Goal: Task Accomplishment & Management: Manage account settings

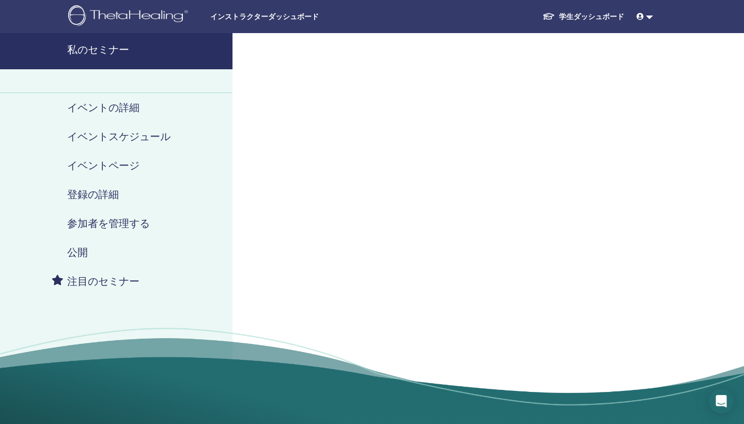
click at [105, 51] on h4 "私のセミナー" at bounding box center [146, 49] width 159 height 12
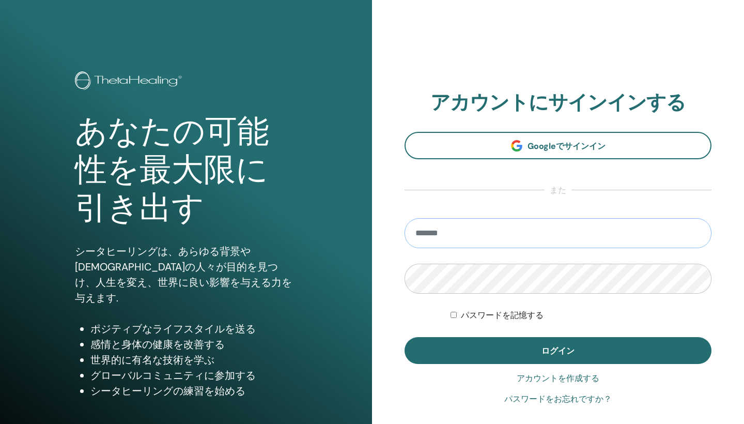
type input "**********"
click at [558, 350] on button "ログイン" at bounding box center [557, 350] width 307 height 27
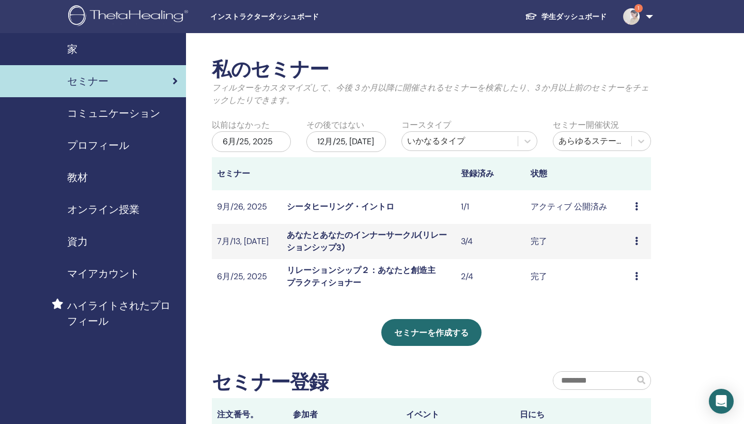
click at [638, 207] on icon at bounding box center [636, 206] width 3 height 8
click at [616, 232] on link "編集" at bounding box center [624, 230] width 17 height 11
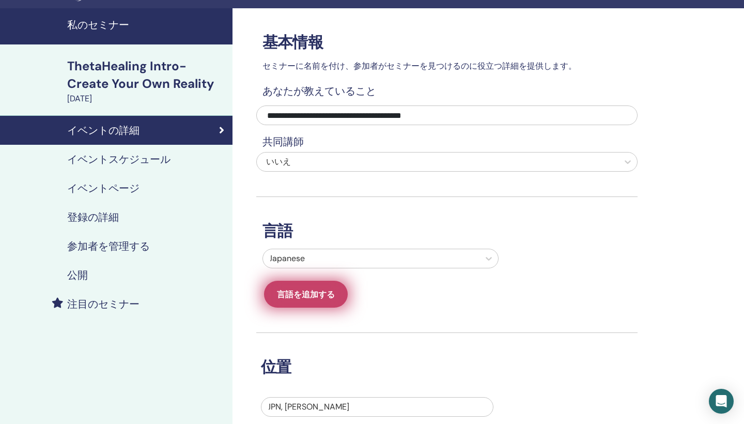
scroll to position [24, 0]
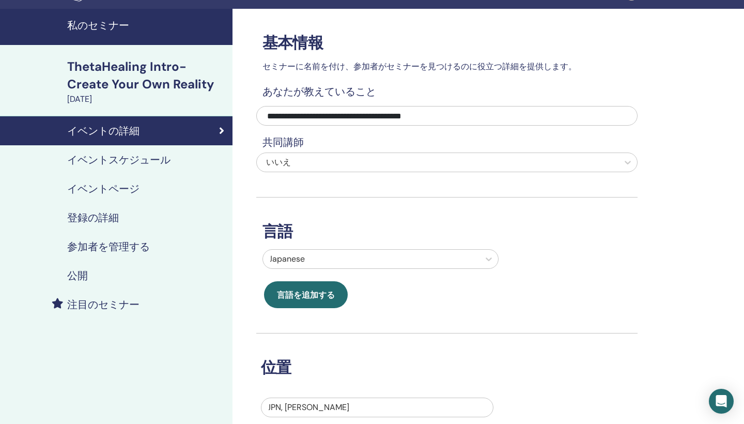
click at [114, 158] on h4 "イベントスケジュール" at bounding box center [118, 159] width 103 height 12
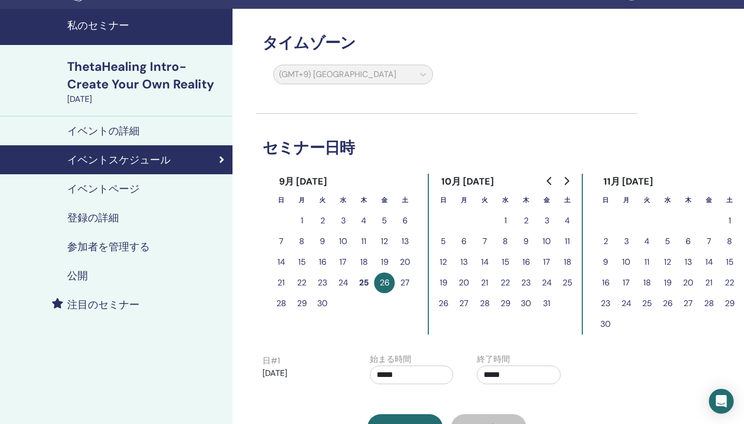
click at [110, 186] on h4 "イベントページ" at bounding box center [103, 188] width 72 height 12
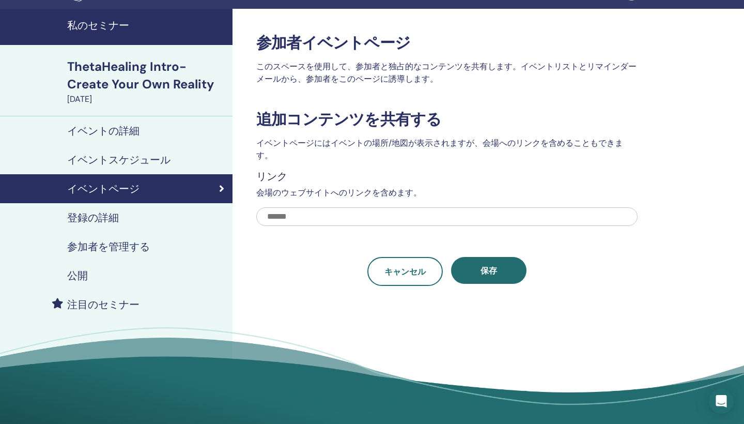
click at [107, 214] on h4 "登録の詳細" at bounding box center [93, 217] width 52 height 12
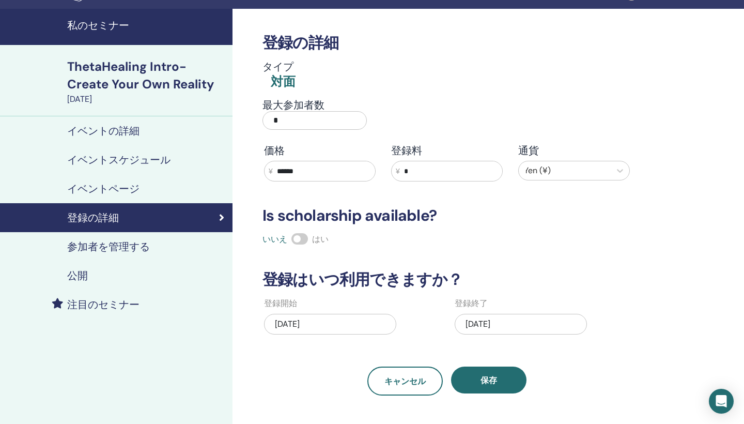
click at [325, 122] on input "*" at bounding box center [314, 120] width 104 height 19
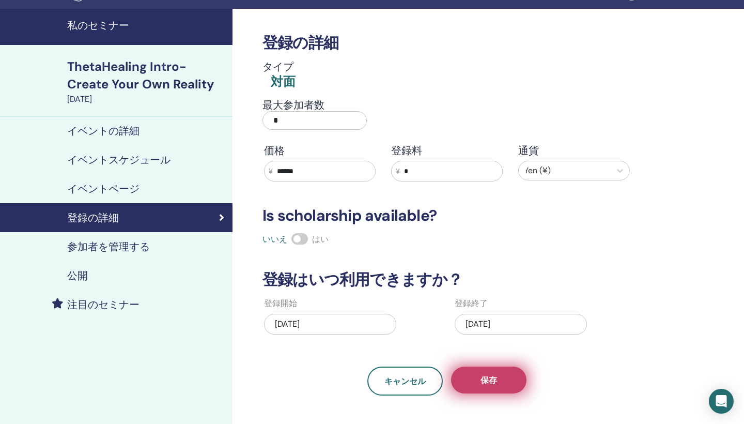
type input "*"
click at [493, 376] on span "保存" at bounding box center [488, 379] width 17 height 11
click at [491, 386] on button "保存" at bounding box center [488, 379] width 75 height 27
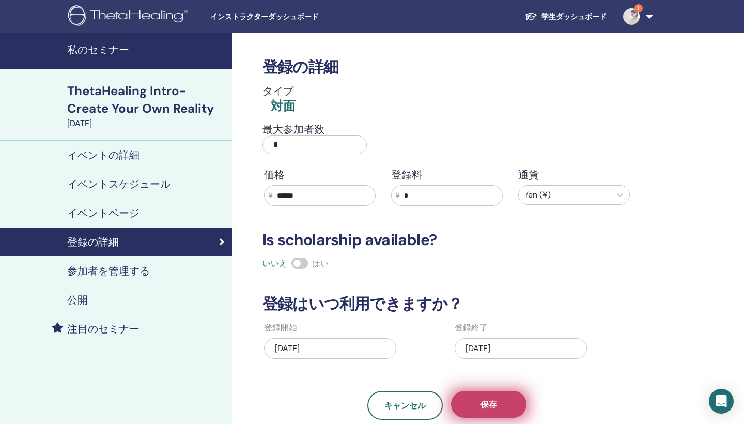
click at [482, 403] on span "保存" at bounding box center [488, 404] width 17 height 11
click at [298, 147] on input "*" at bounding box center [314, 144] width 104 height 19
click at [628, 14] on img at bounding box center [631, 16] width 17 height 17
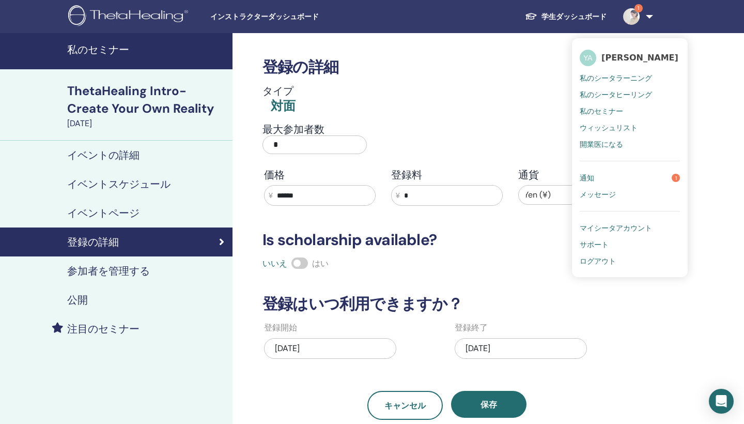
click at [594, 175] on link "通知 1" at bounding box center [630, 177] width 100 height 17
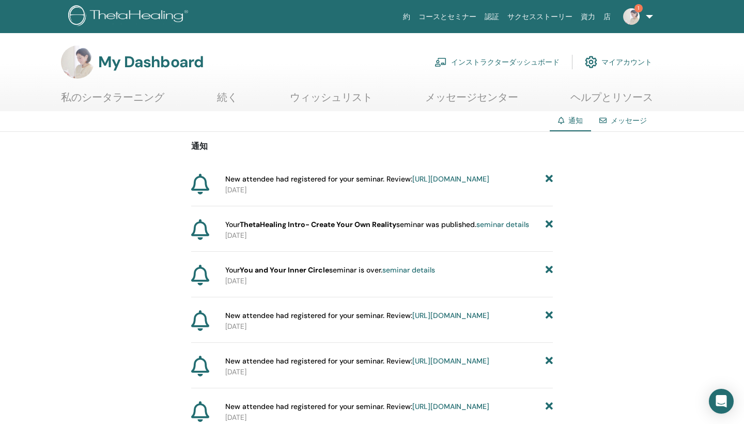
click at [412, 183] on link "https://member.thetahealing.com/instructor/seminar/378325/attendees" at bounding box center [450, 178] width 77 height 9
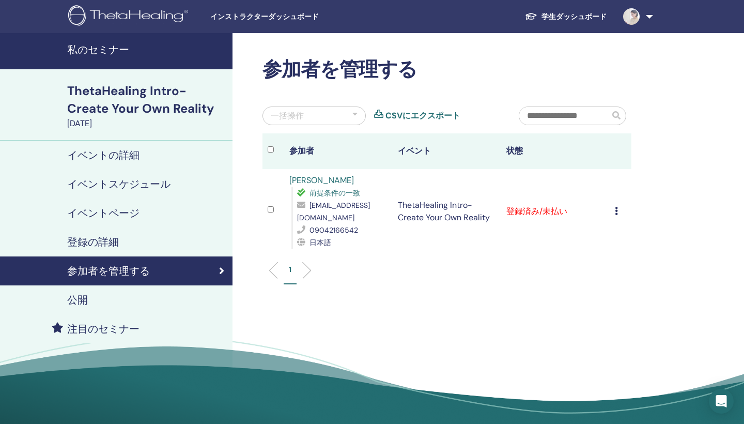
click at [616, 207] on icon at bounding box center [616, 211] width 3 height 8
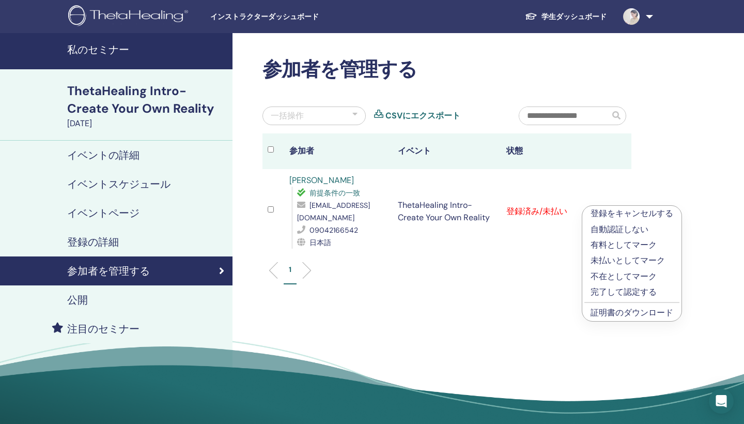
click at [543, 308] on div "参加者を管理する 一括操作 CSVにエクスポート 参加者 イベント 状態 [PERSON_NAME] 前提条件の一致 [EMAIL_ADDRESS][DOMA…" at bounding box center [480, 236] width 496 height 406
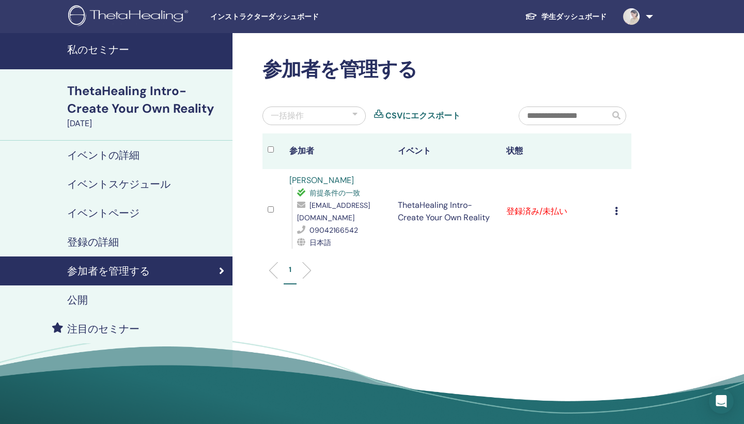
click at [127, 156] on h4 "イベントの詳細" at bounding box center [103, 155] width 72 height 12
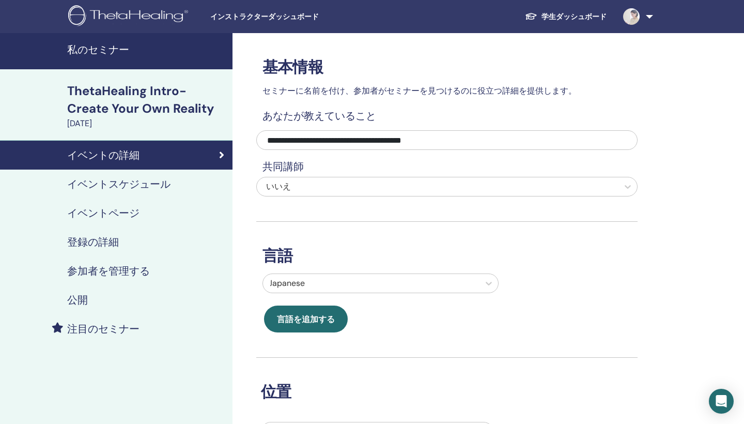
click at [136, 94] on div "ThetaHealing Intro- Create Your Own Reality" at bounding box center [146, 99] width 159 height 35
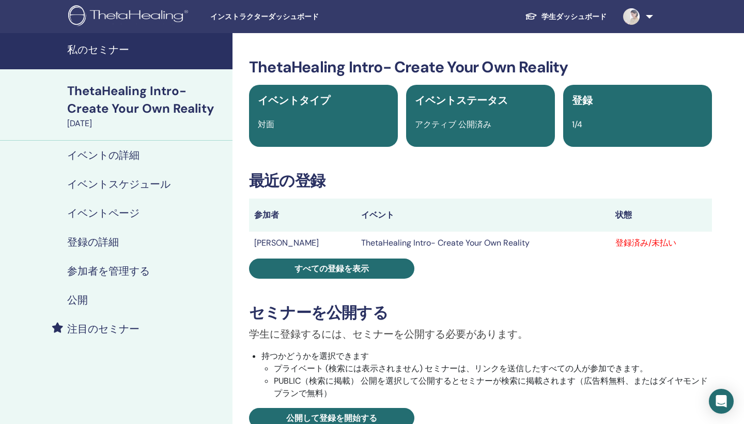
click at [138, 45] on h4 "私のセミナー" at bounding box center [146, 49] width 159 height 12
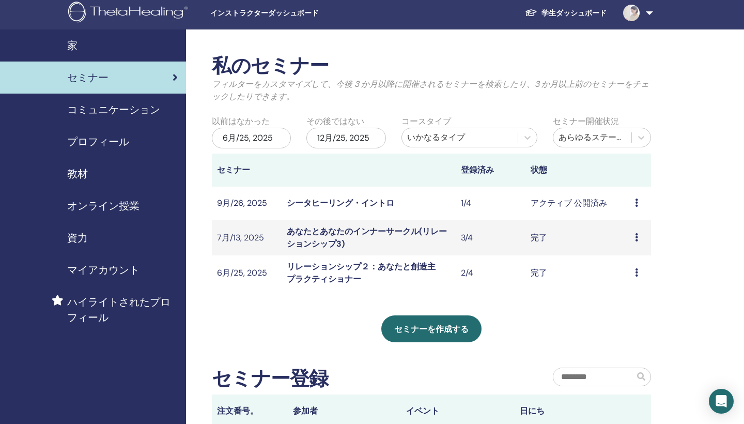
scroll to position [5, 0]
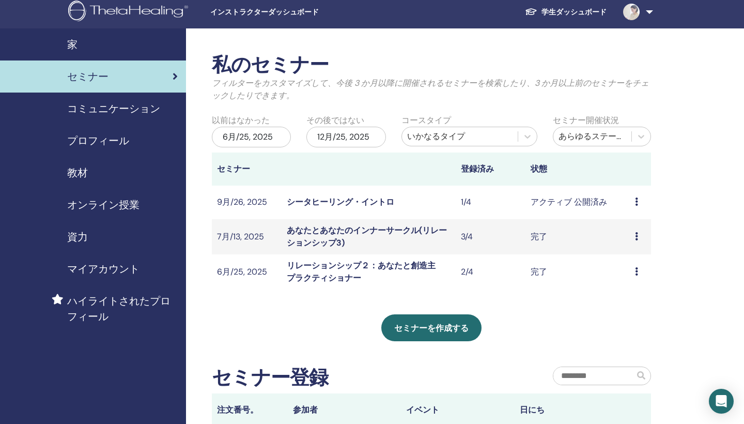
click at [635, 201] on icon at bounding box center [636, 201] width 3 height 8
click at [624, 225] on link "編集" at bounding box center [621, 225] width 17 height 11
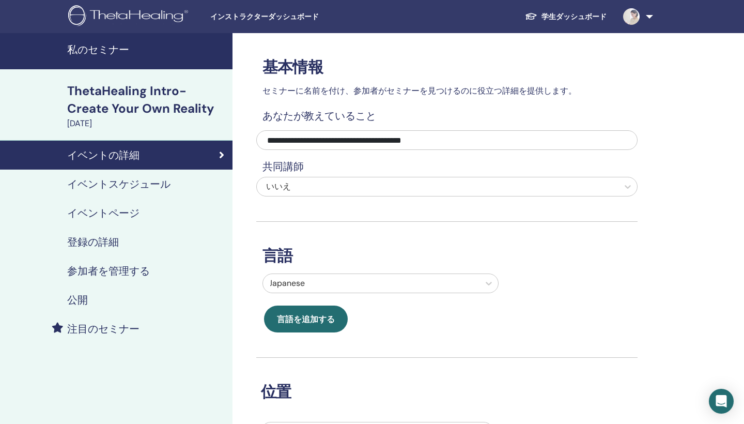
click at [528, 136] on input "**********" at bounding box center [446, 140] width 381 height 20
click at [409, 144] on input "**********" at bounding box center [446, 140] width 381 height 20
click at [485, 134] on input "**********" at bounding box center [446, 140] width 381 height 20
click at [463, 140] on input "**********" at bounding box center [446, 140] width 381 height 20
click at [436, 140] on input "**********" at bounding box center [446, 140] width 381 height 20
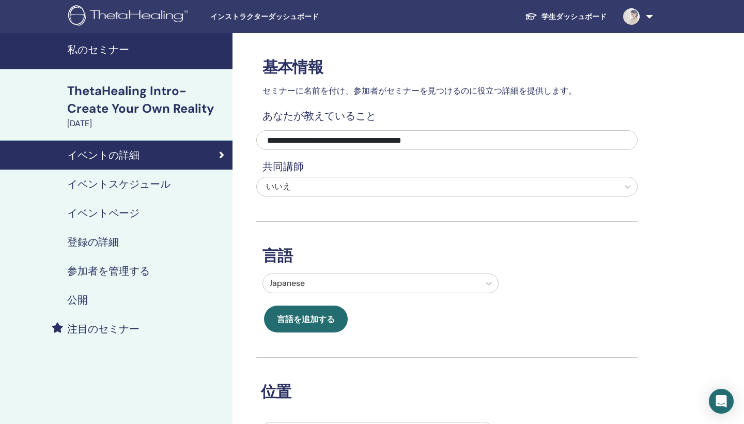
click at [398, 138] on input "**********" at bounding box center [446, 140] width 381 height 20
click at [321, 140] on input "**********" at bounding box center [446, 140] width 381 height 20
click at [272, 139] on input "**********" at bounding box center [446, 140] width 381 height 20
click at [115, 245] on h4 "登録の詳細" at bounding box center [93, 242] width 52 height 12
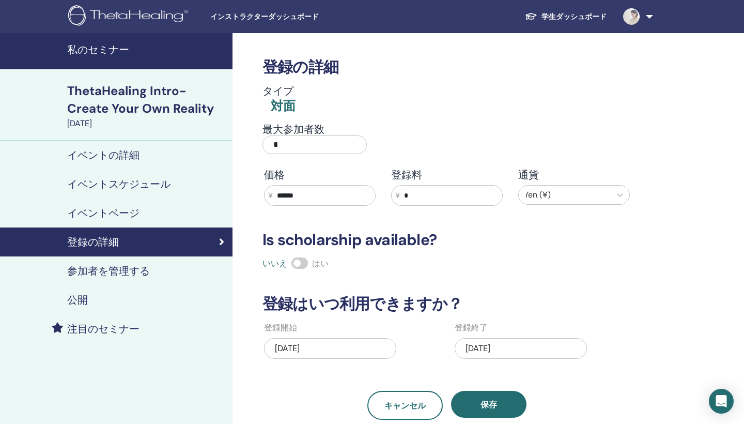
click at [131, 208] on h4 "イベントページ" at bounding box center [103, 213] width 72 height 12
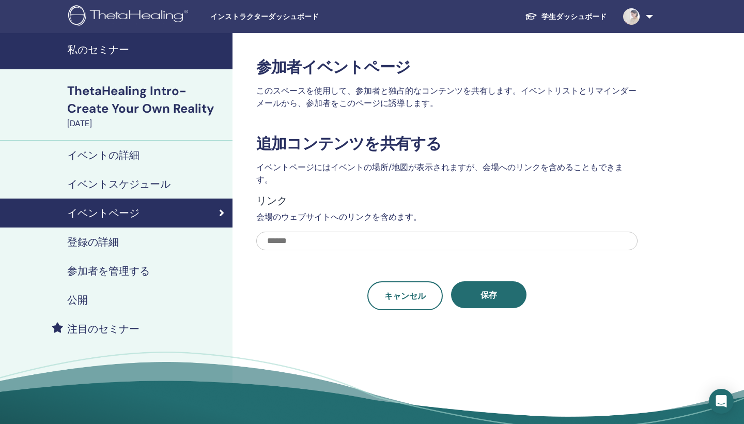
click at [138, 192] on link "イベントスケジュール" at bounding box center [116, 183] width 232 height 29
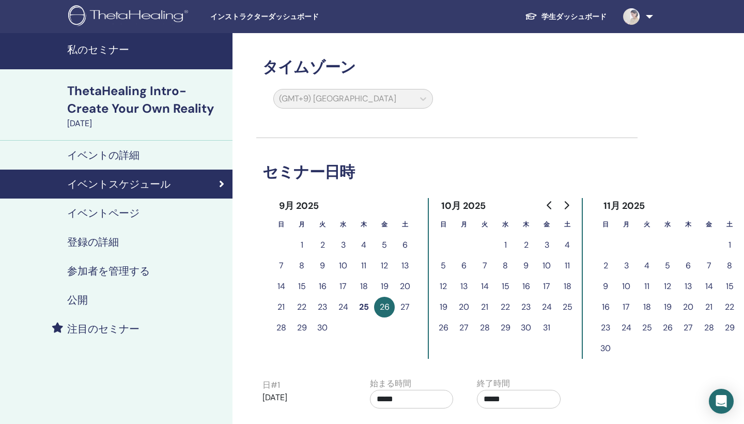
click at [135, 150] on h4 "イベントの詳細" at bounding box center [103, 155] width 72 height 12
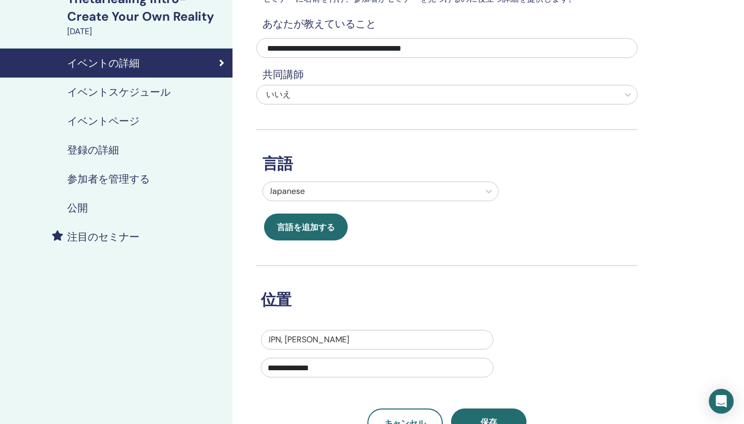
scroll to position [143, 0]
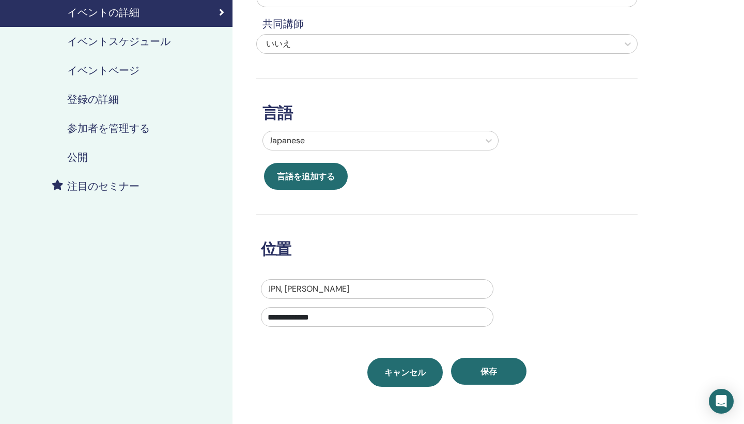
click at [384, 376] on link "キャンセル" at bounding box center [404, 371] width 75 height 29
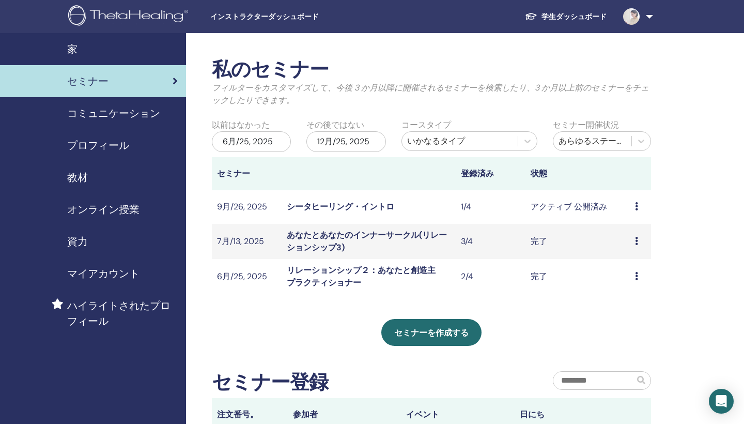
click at [636, 206] on icon at bounding box center [636, 206] width 3 height 8
click at [634, 264] on p "キャンセル" at bounding box center [634, 261] width 41 height 12
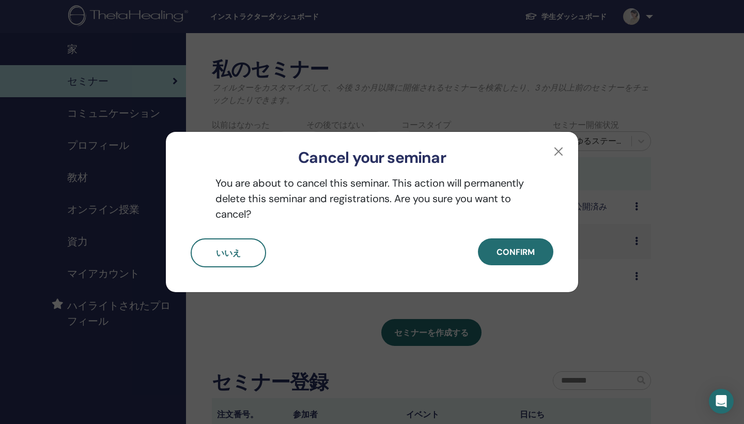
click at [523, 90] on div "Cancel your seminar You are about to cancel this seminar. This action will perm…" at bounding box center [372, 212] width 744 height 424
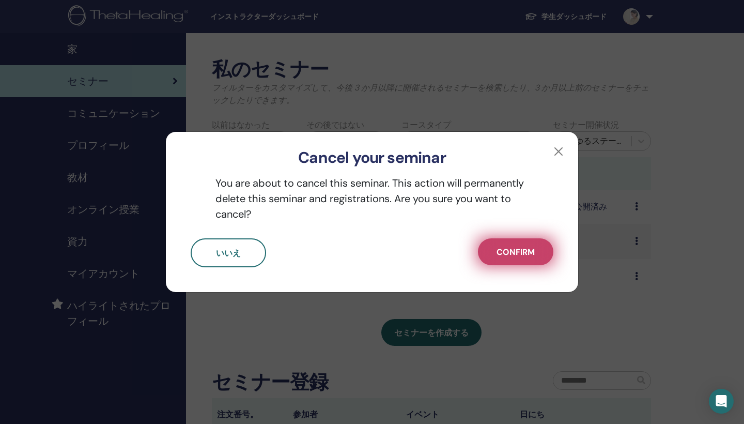
click at [510, 256] on span "Confirm" at bounding box center [515, 251] width 38 height 11
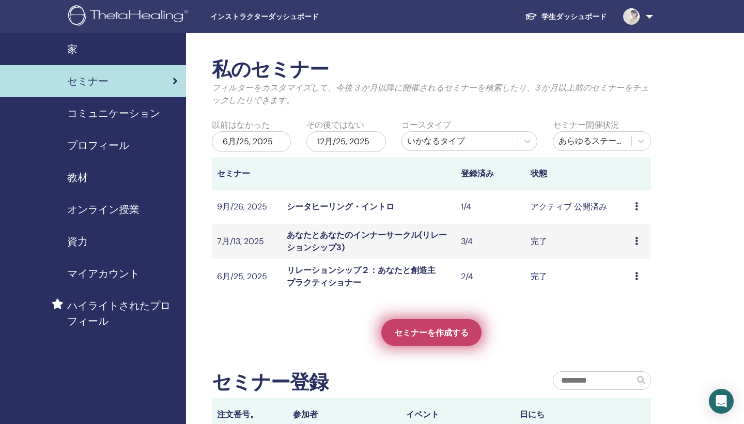
click at [429, 337] on span "セミナーを作成する" at bounding box center [431, 332] width 74 height 11
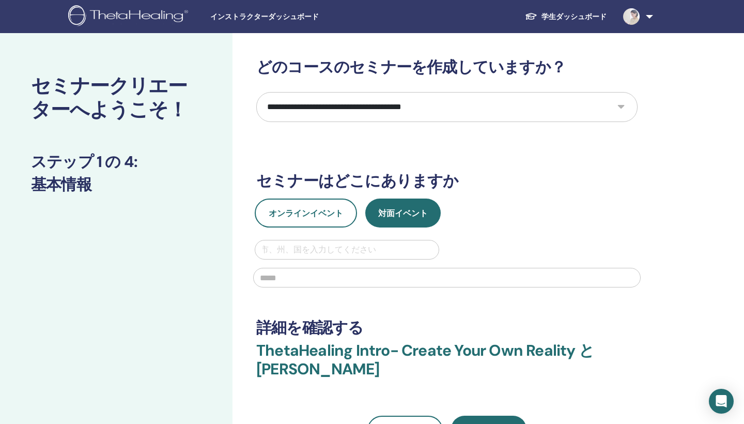
select select "*"
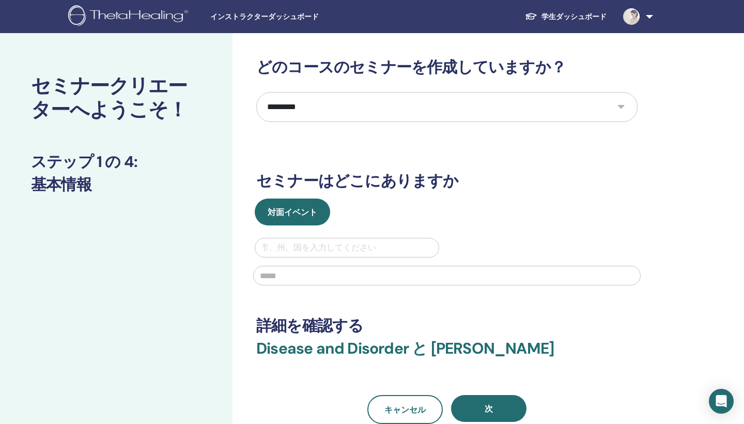
click at [347, 247] on div "市、州、国を入力してください" at bounding box center [346, 247] width 173 height 12
type input "*"
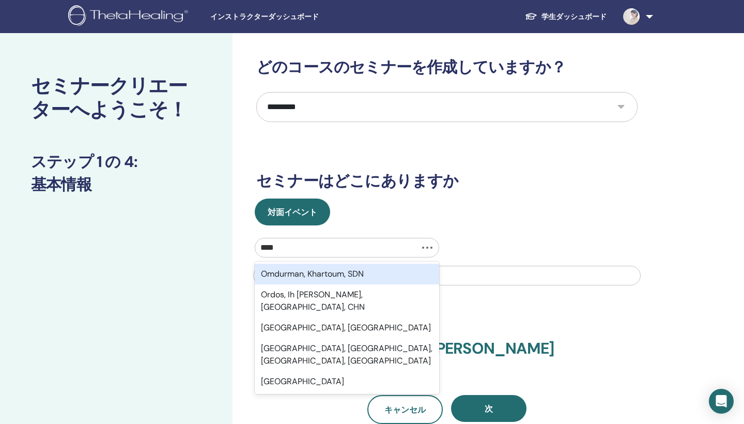
type input "*****"
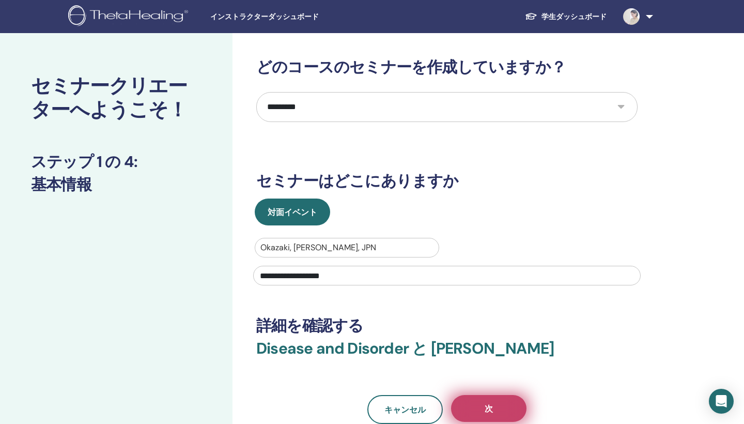
type input "**********"
click at [506, 403] on button "次" at bounding box center [488, 408] width 75 height 27
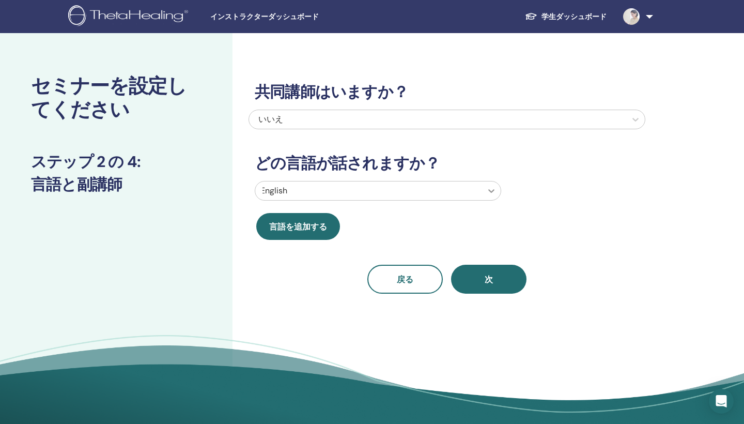
click at [491, 191] on icon at bounding box center [491, 190] width 10 height 10
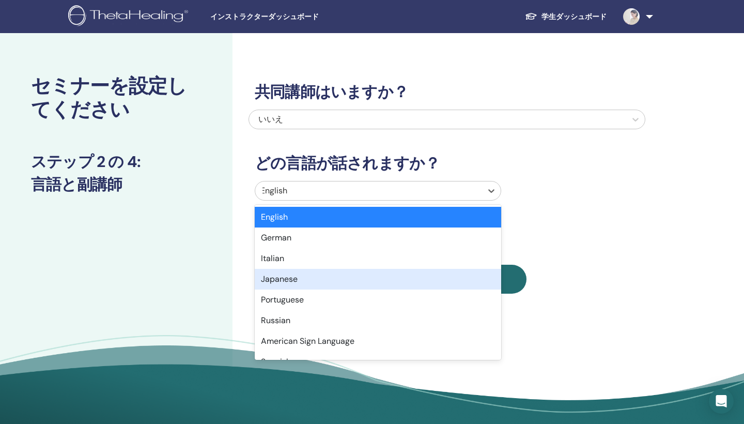
click at [459, 274] on div "Japanese" at bounding box center [378, 279] width 246 height 21
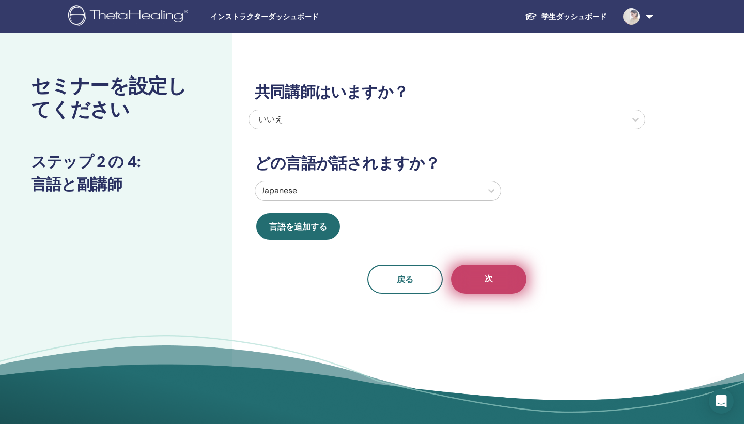
click at [483, 277] on button "次" at bounding box center [488, 278] width 75 height 29
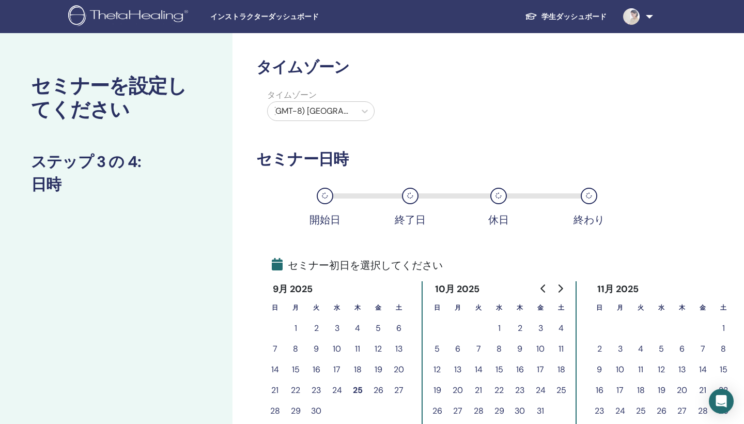
click at [358, 392] on button "25" at bounding box center [357, 390] width 21 height 21
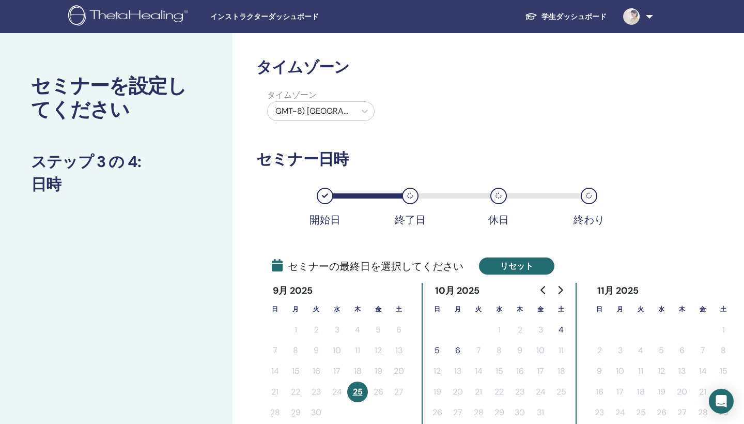
click at [528, 270] on button "リセット" at bounding box center [516, 265] width 75 height 17
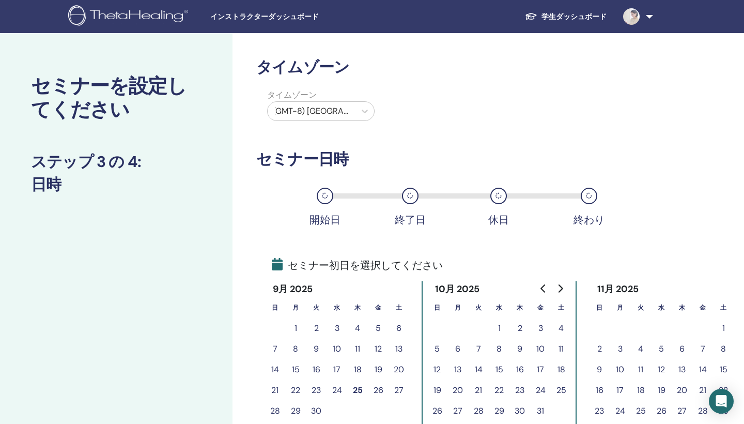
click at [380, 387] on button "26" at bounding box center [378, 390] width 21 height 21
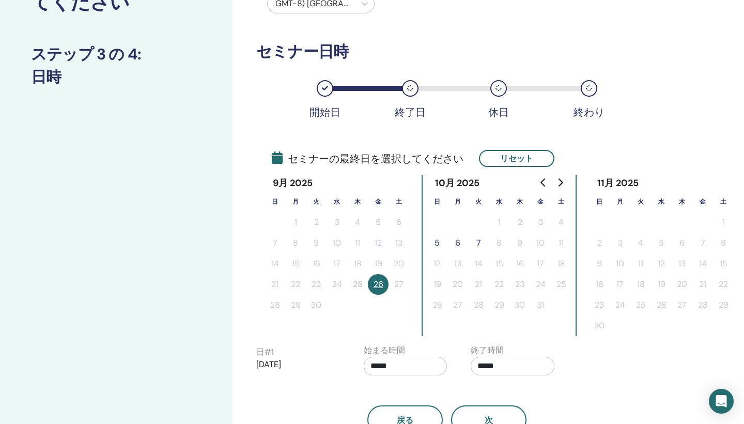
scroll to position [111, 0]
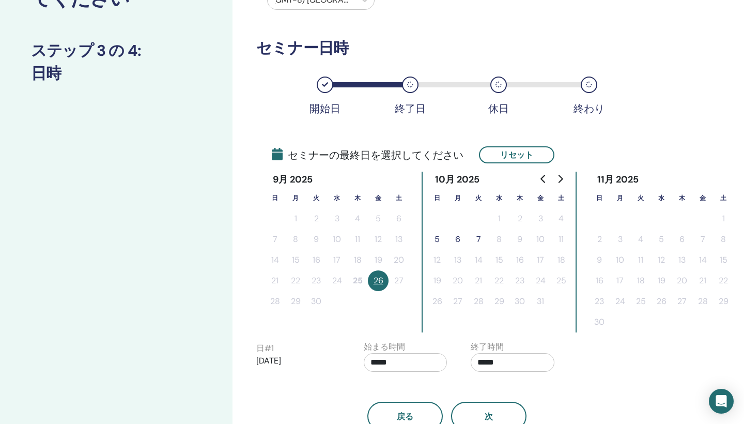
click at [479, 238] on button "7" at bounding box center [478, 239] width 21 height 21
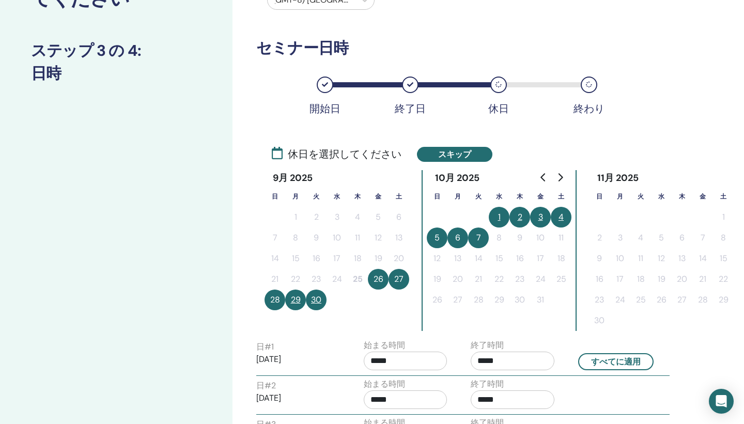
click at [521, 219] on button "2" at bounding box center [519, 217] width 21 height 21
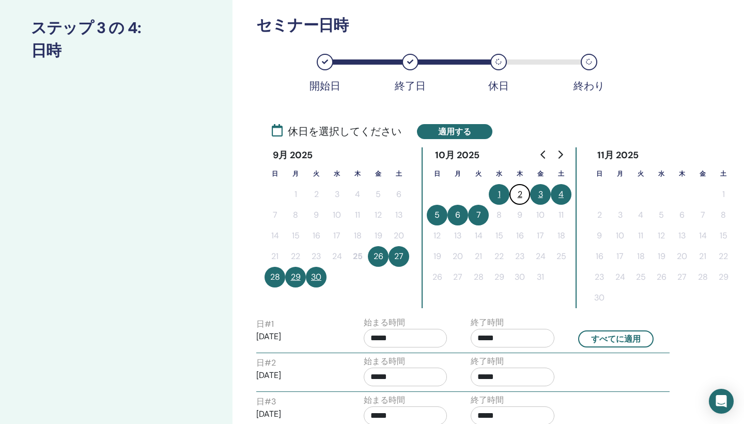
scroll to position [134, 0]
click at [520, 187] on button "2" at bounding box center [519, 194] width 21 height 21
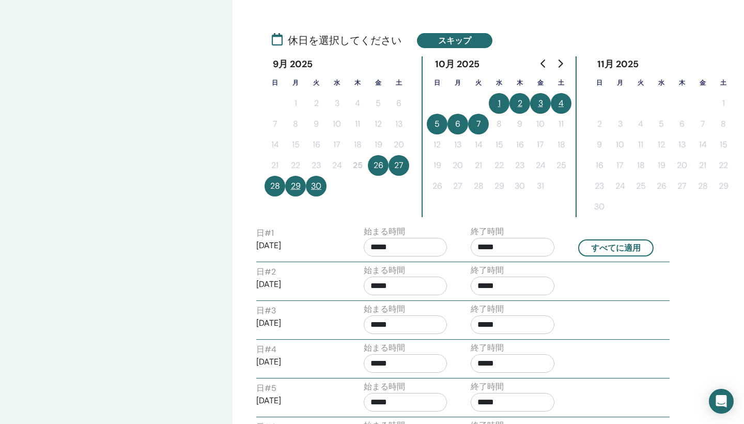
scroll to position [231, 0]
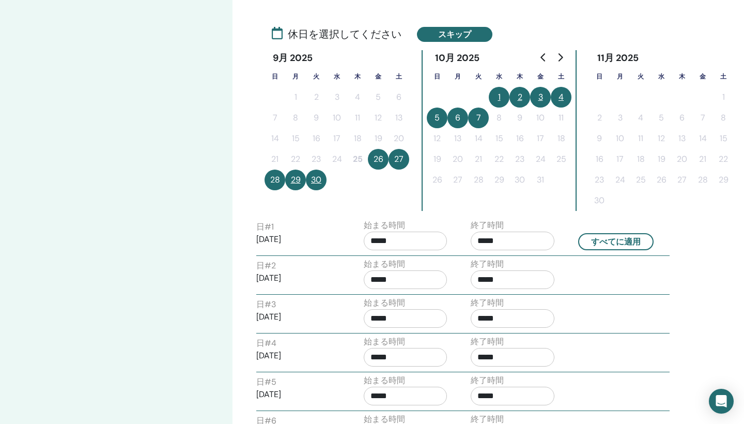
click at [522, 98] on button "2" at bounding box center [519, 97] width 21 height 21
click at [519, 97] on button "2" at bounding box center [519, 97] width 21 height 21
click at [273, 181] on button "28" at bounding box center [274, 179] width 21 height 21
click at [522, 100] on button "2" at bounding box center [519, 97] width 21 height 21
click at [435, 119] on button "5" at bounding box center [437, 117] width 21 height 21
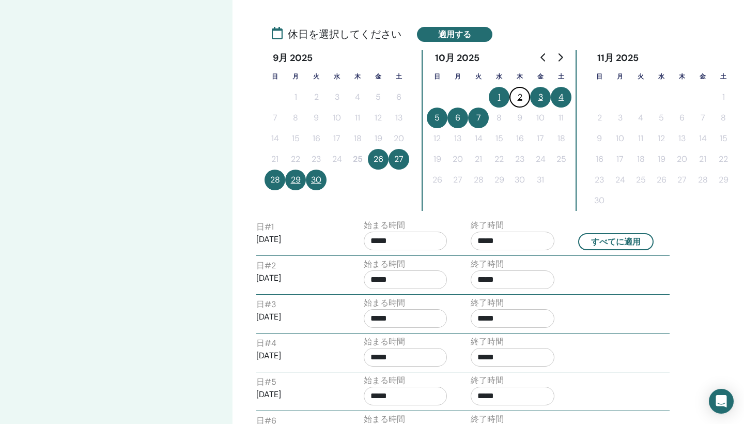
click at [436, 118] on button "5" at bounding box center [437, 117] width 21 height 21
click at [520, 95] on button "2" at bounding box center [519, 97] width 21 height 21
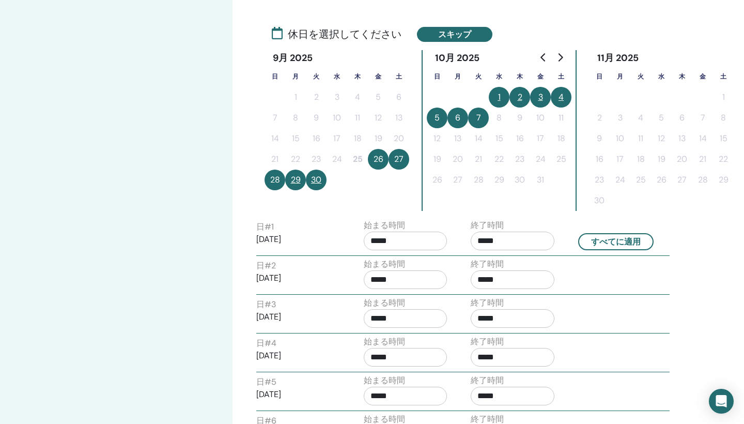
click at [274, 180] on button "28" at bounding box center [274, 179] width 21 height 21
click at [274, 183] on button "28" at bounding box center [274, 179] width 21 height 21
click at [273, 180] on button "28" at bounding box center [274, 179] width 21 height 21
click at [521, 98] on button "2" at bounding box center [519, 97] width 21 height 21
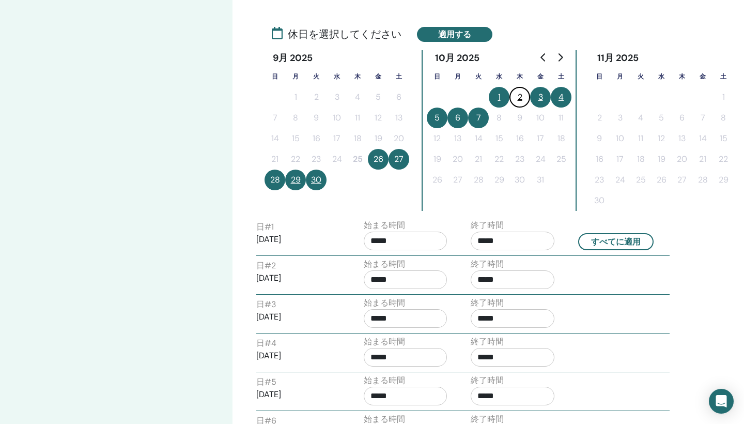
click at [272, 179] on button "28" at bounding box center [274, 179] width 21 height 21
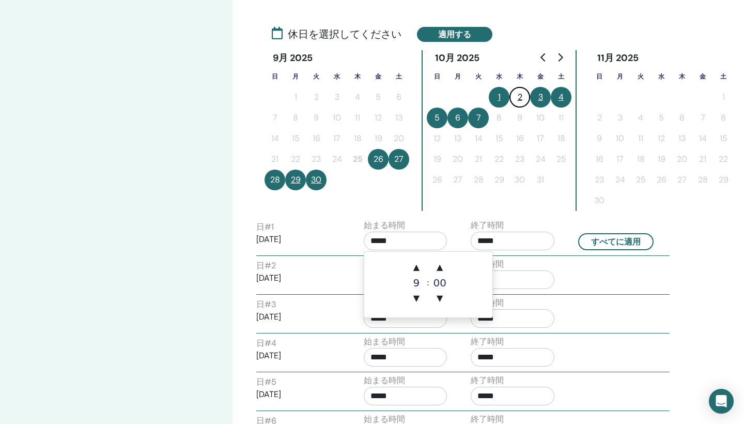
click at [398, 243] on input "*****" at bounding box center [406, 240] width 84 height 19
click at [440, 269] on span "▲" at bounding box center [439, 267] width 21 height 21
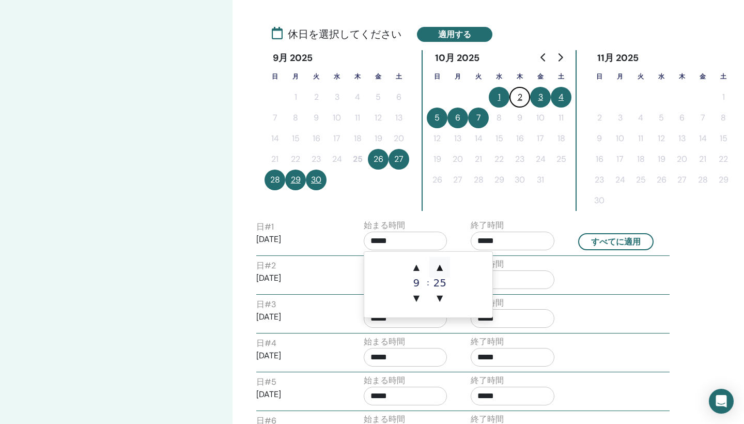
click at [440, 269] on span "▲" at bounding box center [439, 267] width 21 height 21
type input "*****"
click at [524, 243] on input "*****" at bounding box center [513, 240] width 84 height 19
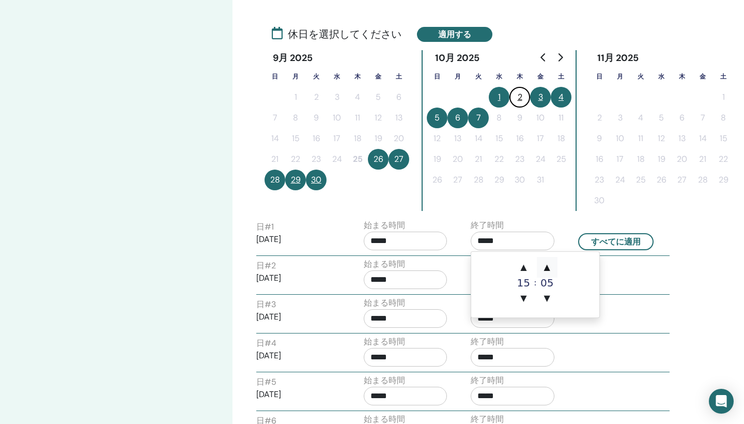
click at [547, 270] on span "▲" at bounding box center [547, 267] width 21 height 21
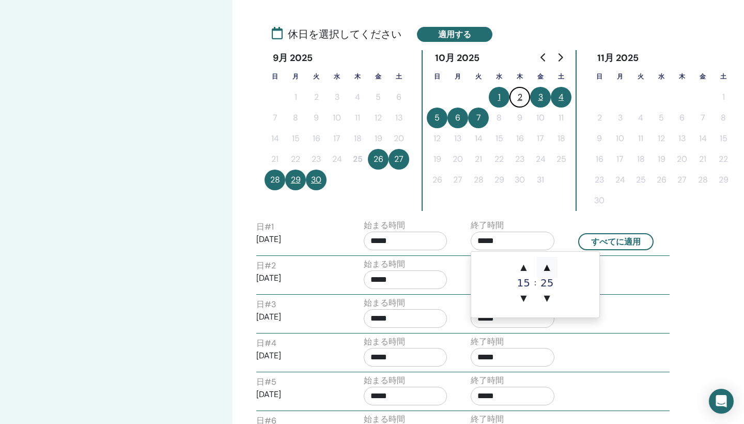
click at [547, 270] on span "▲" at bounding box center [547, 267] width 21 height 21
type input "*****"
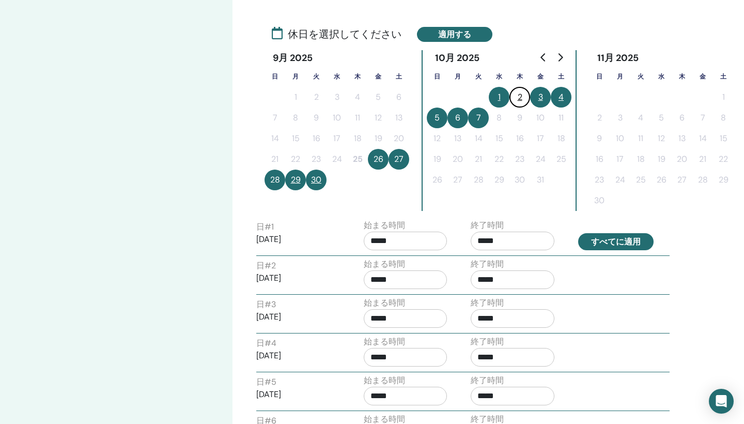
click at [615, 247] on button "すべてに適用" at bounding box center [615, 241] width 75 height 17
type input "*****"
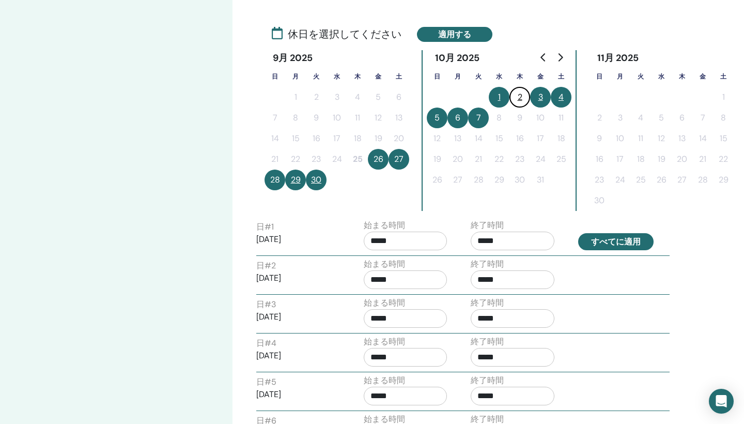
type input "*****"
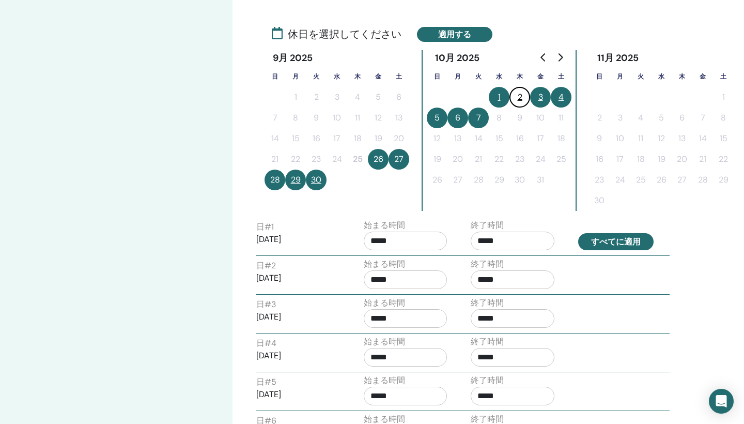
type input "*****"
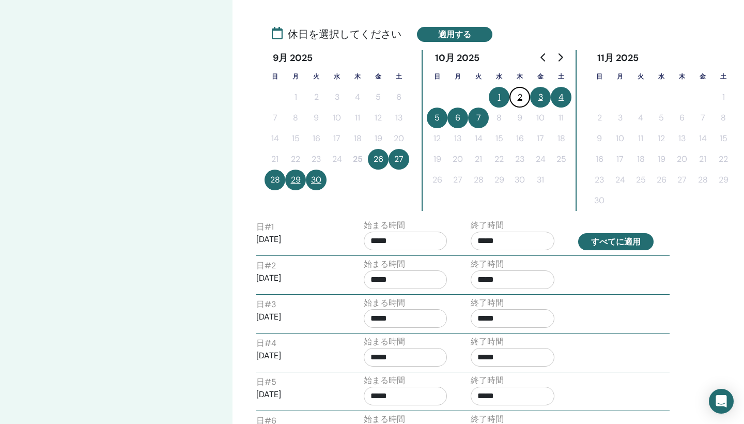
type input "*****"
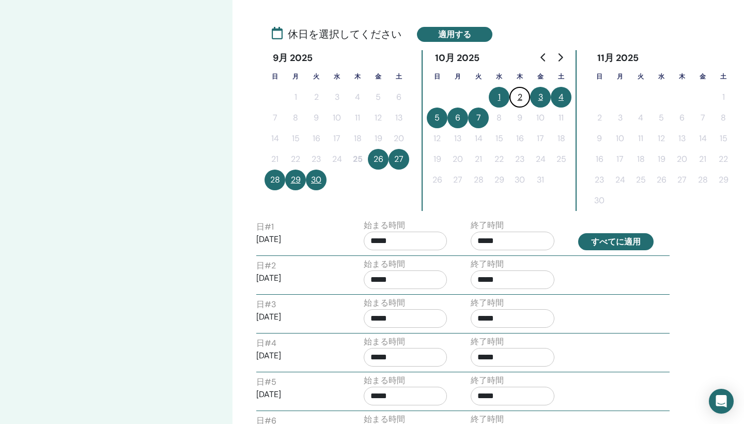
type input "*****"
click at [615, 241] on button "すべてに適用" at bounding box center [615, 241] width 75 height 17
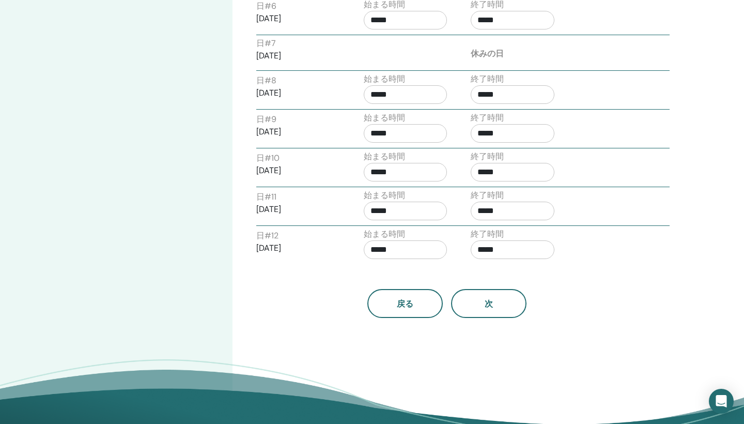
scroll to position [645, 0]
click at [494, 305] on button "次" at bounding box center [488, 303] width 75 height 29
click at [492, 304] on span "次" at bounding box center [489, 303] width 8 height 11
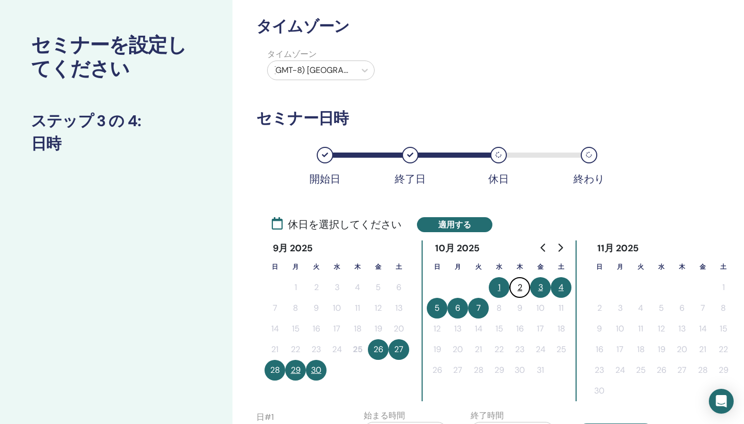
scroll to position [39, 0]
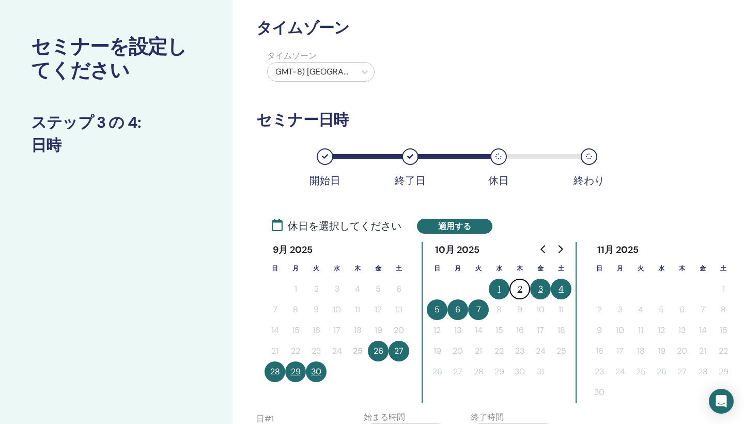
click at [522, 290] on button "2" at bounding box center [519, 288] width 21 height 21
click at [521, 289] on button "2" at bounding box center [519, 288] width 21 height 21
click at [480, 309] on button "7" at bounding box center [478, 309] width 21 height 21
click at [478, 311] on button "7" at bounding box center [478, 309] width 21 height 21
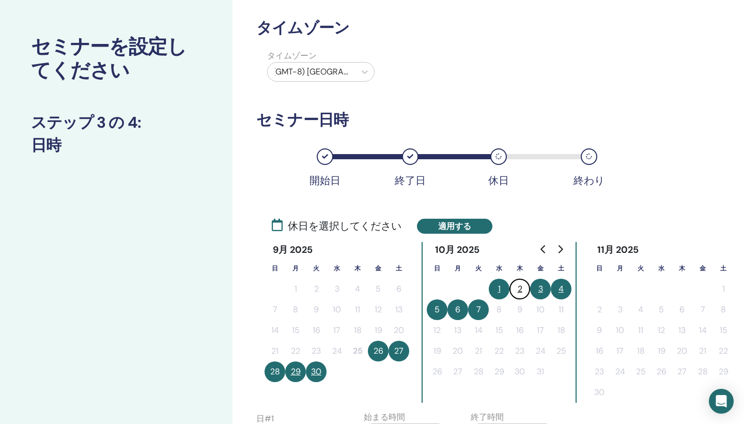
click at [478, 311] on button "7" at bounding box center [478, 309] width 21 height 21
click at [559, 246] on icon "Go to next month" at bounding box center [560, 249] width 5 height 8
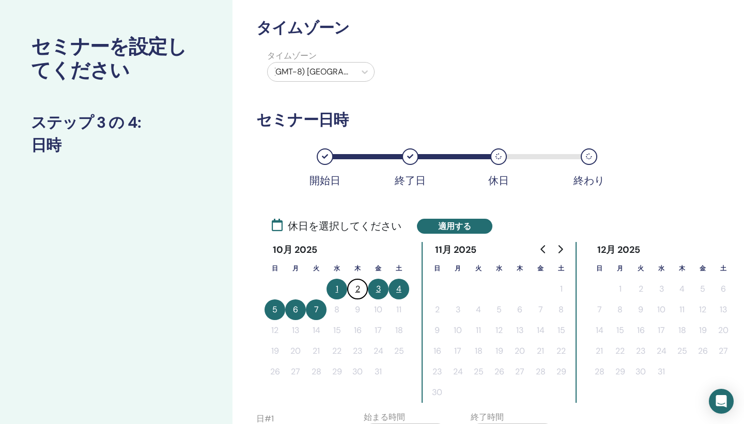
click at [317, 312] on button "7" at bounding box center [316, 309] width 21 height 21
click at [460, 225] on button "適用する" at bounding box center [454, 225] width 75 height 15
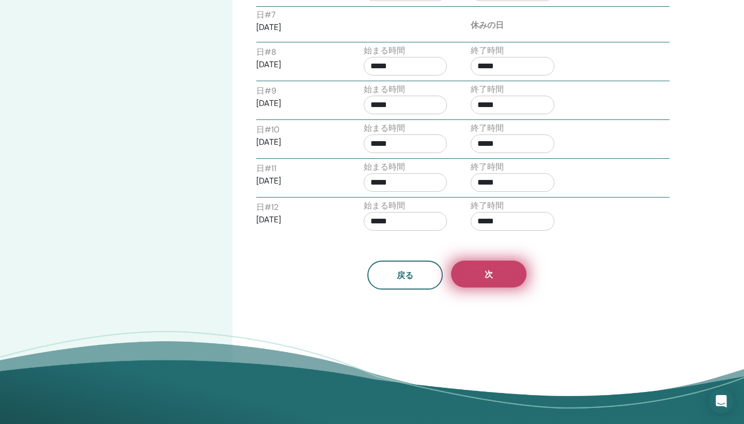
click at [501, 273] on button "次" at bounding box center [488, 273] width 75 height 27
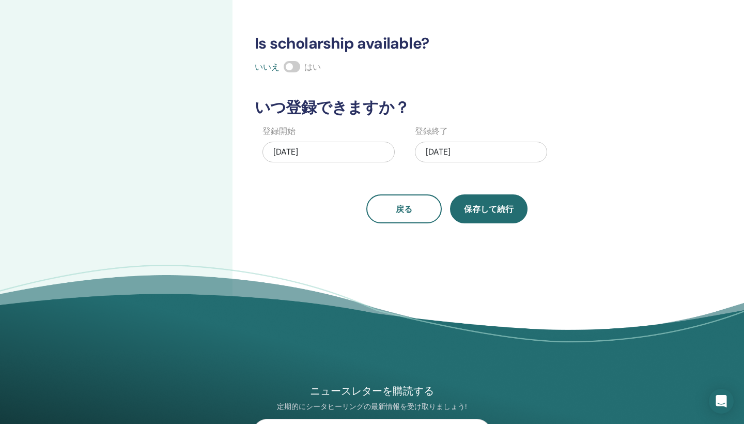
click at [484, 204] on span "保存して続行" at bounding box center [489, 209] width 50 height 11
click at [376, 149] on div "[DATE]" at bounding box center [328, 152] width 132 height 21
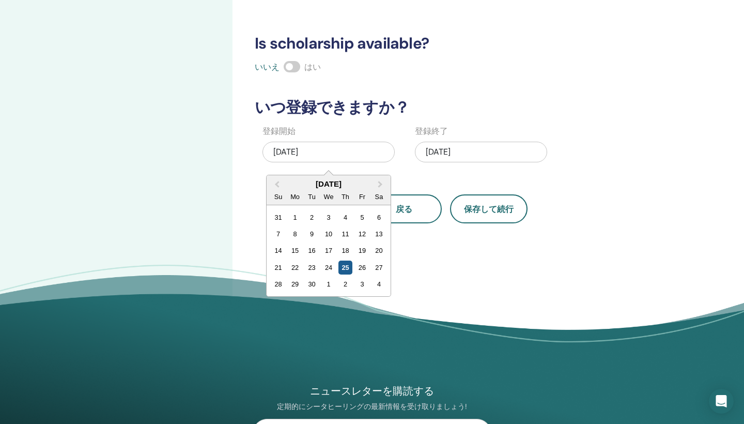
click at [346, 267] on div "25" at bounding box center [345, 267] width 14 height 14
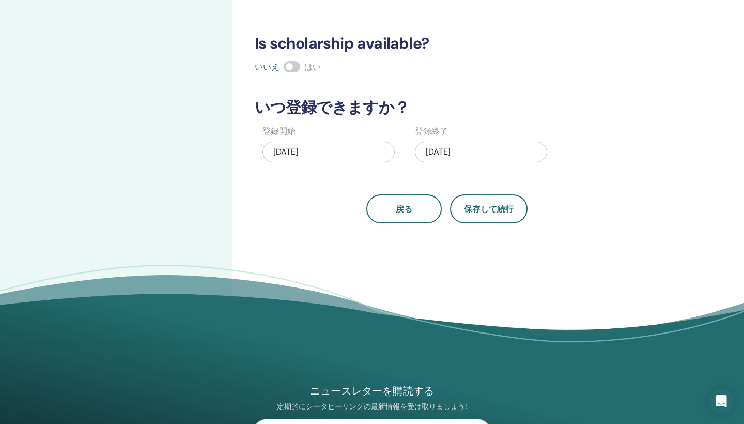
click at [498, 142] on div "[DATE]" at bounding box center [481, 152] width 132 height 21
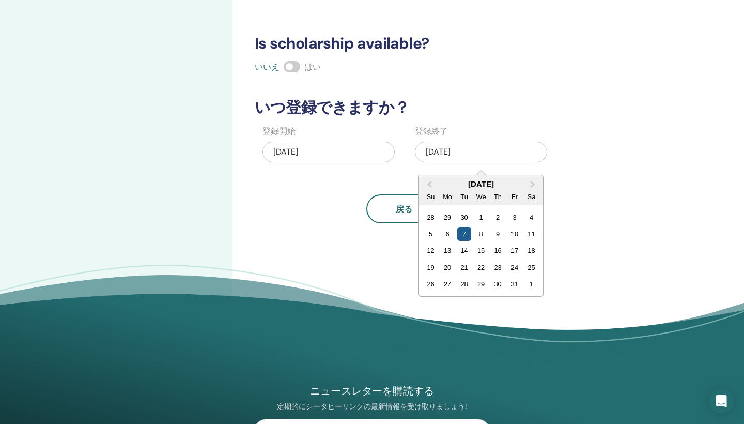
click at [462, 232] on div "7" at bounding box center [464, 234] width 14 height 14
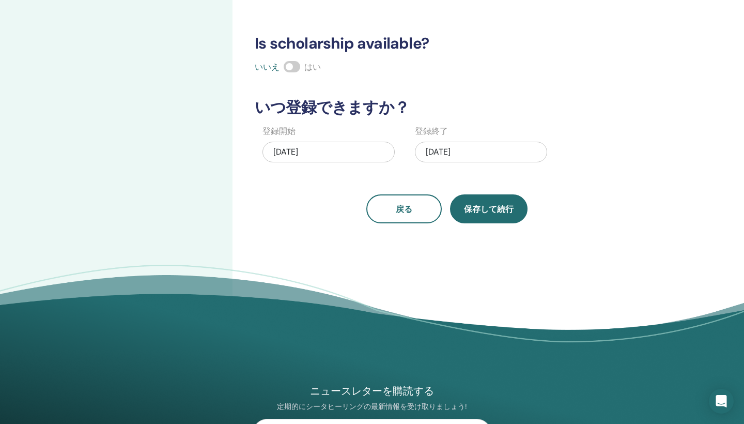
click at [483, 215] on button "保存して続行" at bounding box center [488, 208] width 77 height 29
click at [483, 216] on button "保存して続行" at bounding box center [488, 208] width 77 height 29
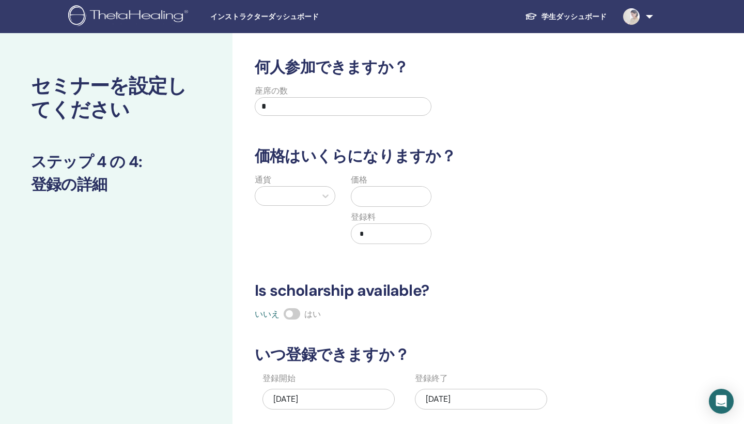
scroll to position [0, 0]
click at [286, 107] on input "*" at bounding box center [343, 106] width 177 height 19
type input "*"
click at [309, 202] on div at bounding box center [285, 196] width 51 height 14
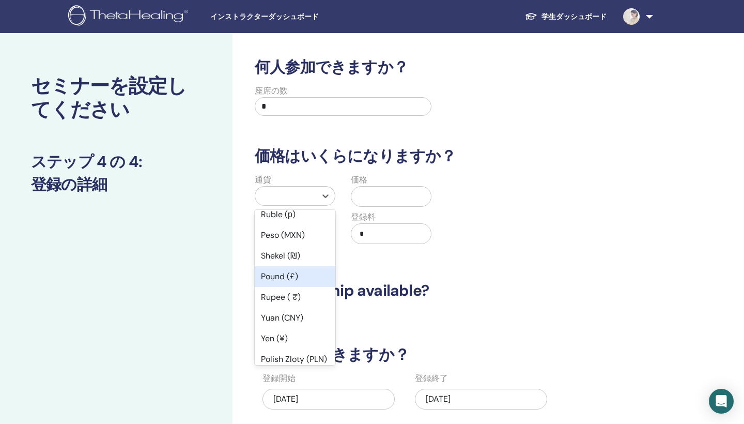
scroll to position [50, 0]
click at [290, 338] on div "Yen (¥)" at bounding box center [295, 337] width 81 height 21
